Goal: Information Seeking & Learning: Learn about a topic

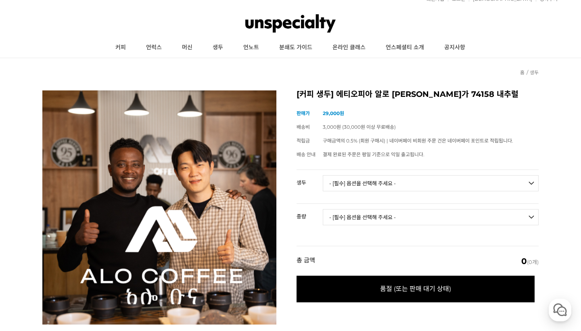
scroll to position [23, 0]
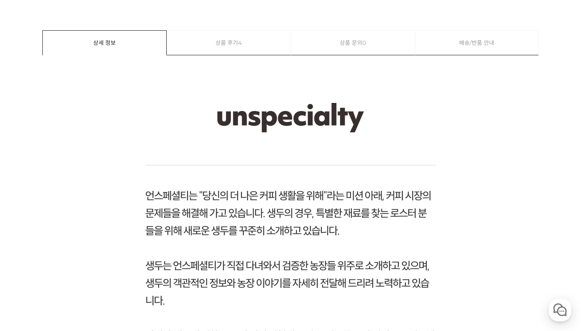
click at [224, 37] on link "상품 후기 4" at bounding box center [229, 43] width 124 height 24
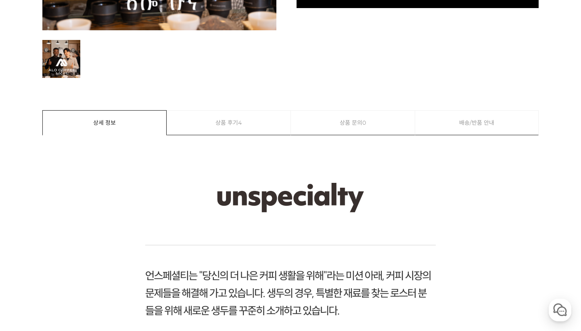
scroll to position [343, 0]
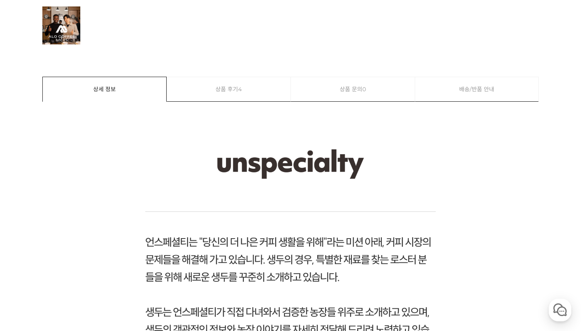
click at [270, 94] on link "상품 후기 4" at bounding box center [229, 89] width 124 height 24
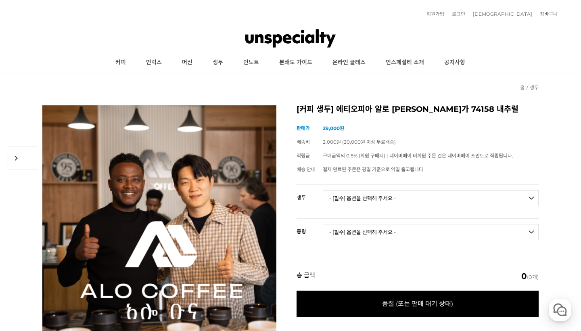
scroll to position [0, 0]
click at [221, 65] on link "생두" at bounding box center [218, 62] width 31 height 20
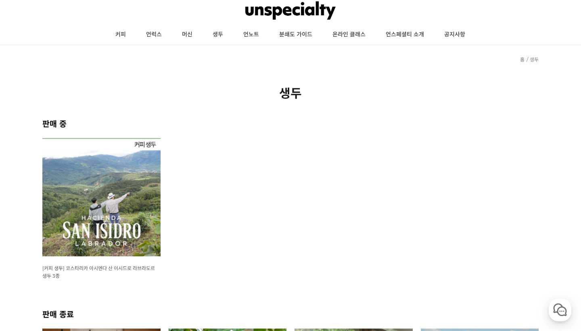
scroll to position [24, 0]
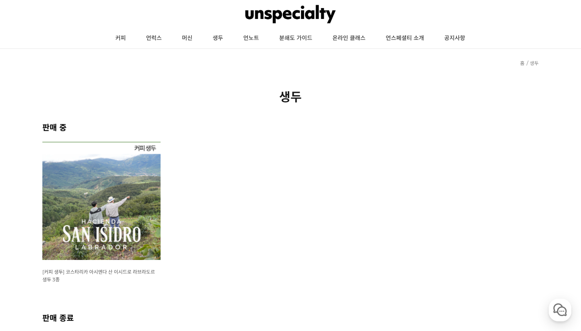
click at [120, 196] on img at bounding box center [101, 201] width 118 height 118
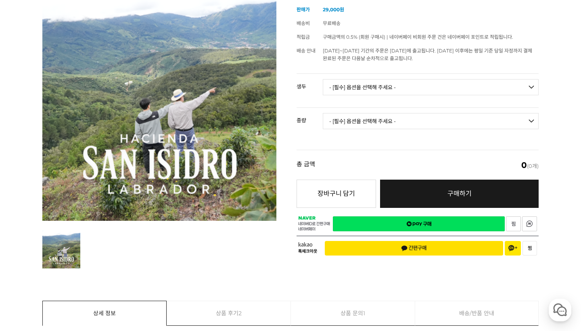
scroll to position [122, 0]
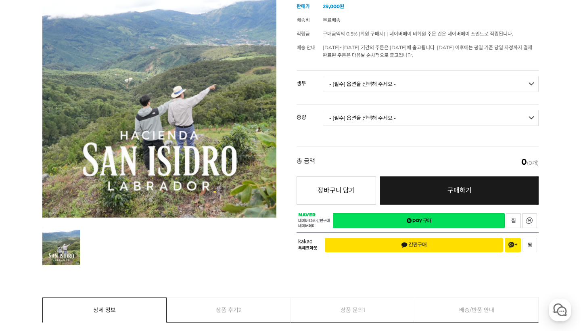
click at [402, 120] on select "- [필수] 옵션을 선택해 주세요 - -------------------" at bounding box center [431, 118] width 216 height 16
select select "코스타리카 아시엔다 산 이시드로 라브라도르 엘 세드로 [PERSON_NAME]"
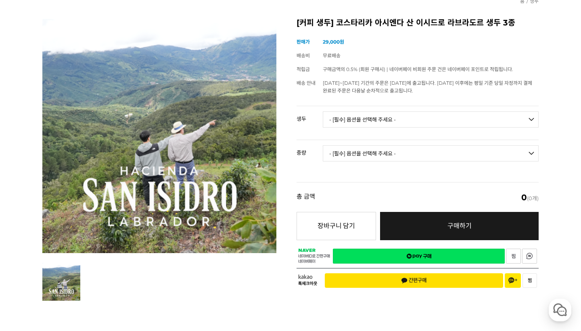
scroll to position [86, 0]
click at [401, 153] on select "- [필수] 옵션을 선택해 주세요 - ------------------- 500g 1kg" at bounding box center [431, 153] width 216 height 16
select select "1kg"
select select "*"
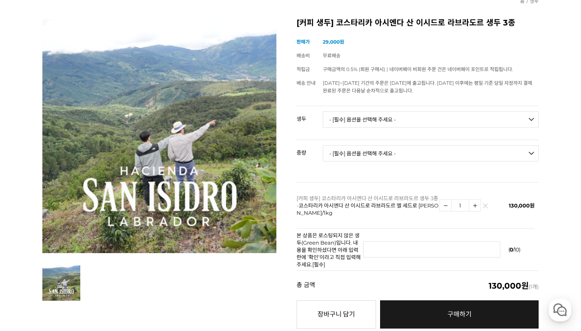
select select "코스타리카 아시엔다 산 이시드로 라브라도르 베르데 티피카 허니"
select select "1kg"
select select "*"
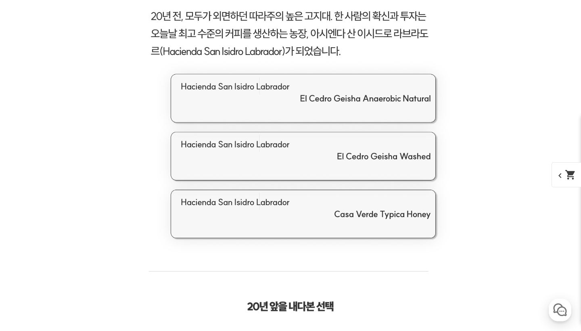
scroll to position [1099, 0]
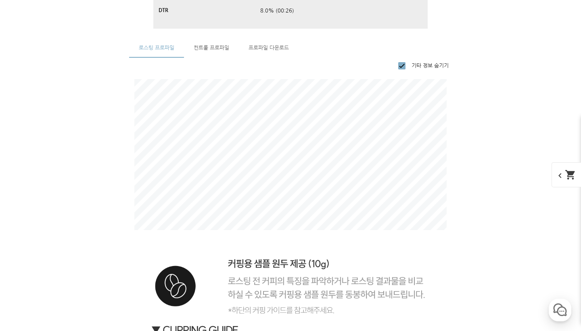
scroll to position [6087, 0]
click at [212, 46] on span "컨트롤 프로파일" at bounding box center [212, 47] width 36 height 5
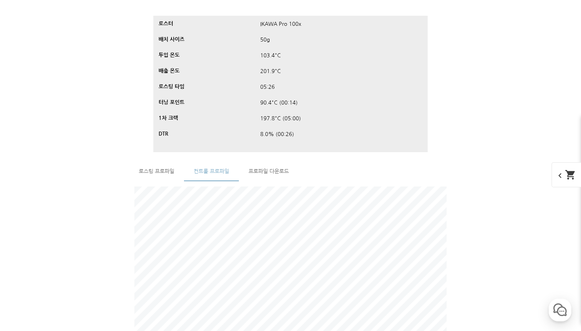
scroll to position [5965, 0]
click at [264, 170] on span "프로파일 다운로드" at bounding box center [269, 169] width 40 height 5
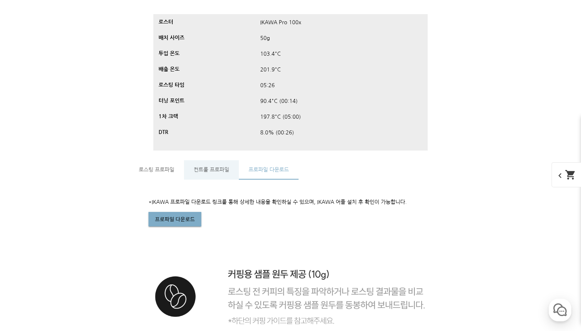
click at [211, 172] on span "컨트롤 프로파일" at bounding box center [212, 169] width 36 height 5
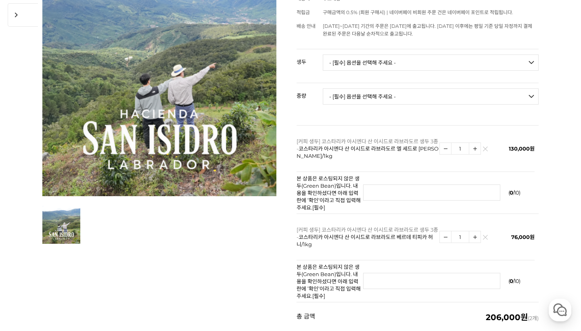
scroll to position [144, 0]
click at [486, 150] on link at bounding box center [485, 148] width 5 height 5
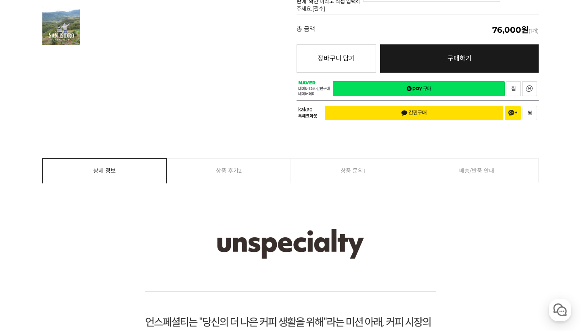
scroll to position [339, 0]
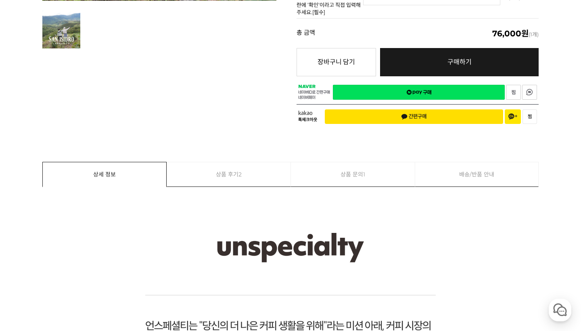
click at [224, 172] on link "상품 후기 2" at bounding box center [229, 174] width 124 height 24
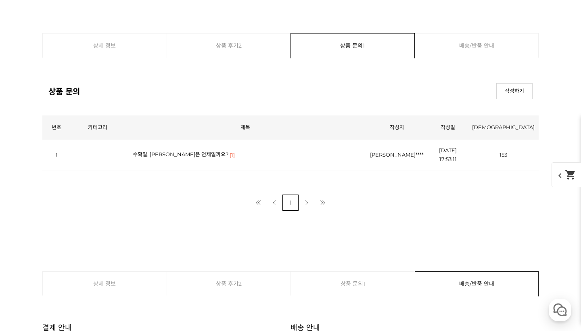
scroll to position [7321, 0]
click at [230, 155] on span "[1]" at bounding box center [232, 154] width 5 height 9
click at [187, 153] on link "수확일, [PERSON_NAME]은 언제일까요?" at bounding box center [181, 154] width 96 height 6
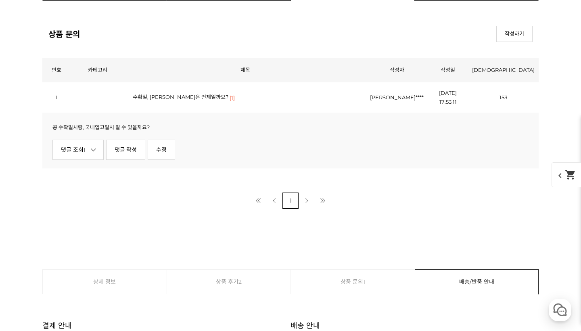
scroll to position [7381, 0]
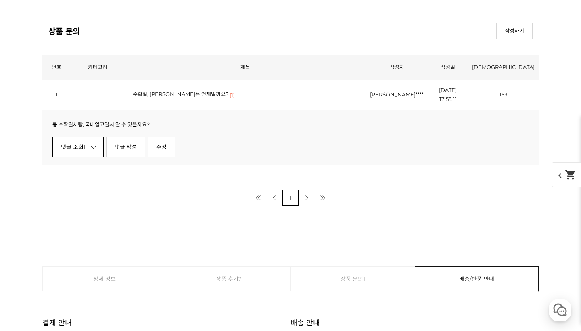
click at [98, 147] on link "댓글 조회 1" at bounding box center [77, 147] width 51 height 20
